Goal: Transaction & Acquisition: Purchase product/service

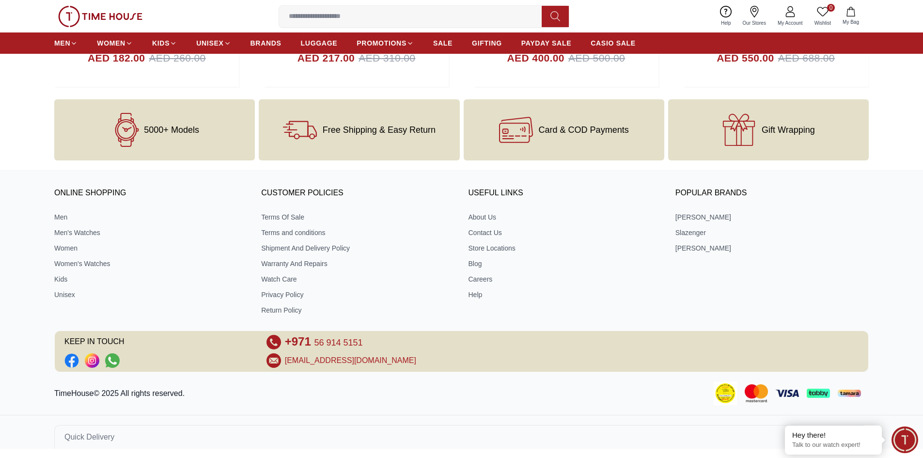
scroll to position [3941, 0]
click at [57, 215] on link "Men" at bounding box center [150, 217] width 193 height 10
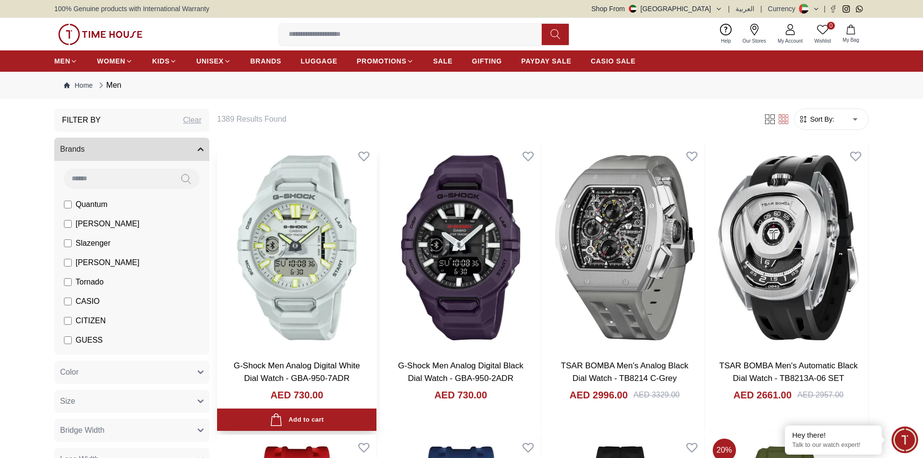
click at [301, 249] on img at bounding box center [296, 247] width 159 height 208
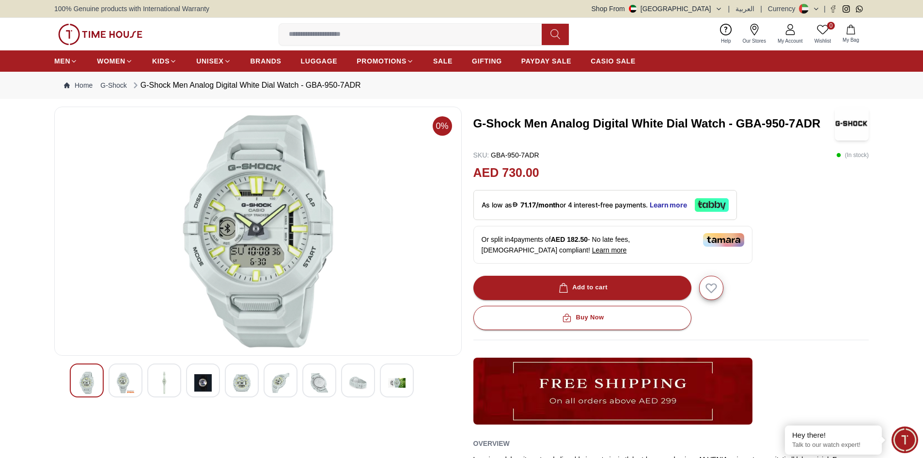
click at [130, 378] on img at bounding box center [125, 383] width 17 height 22
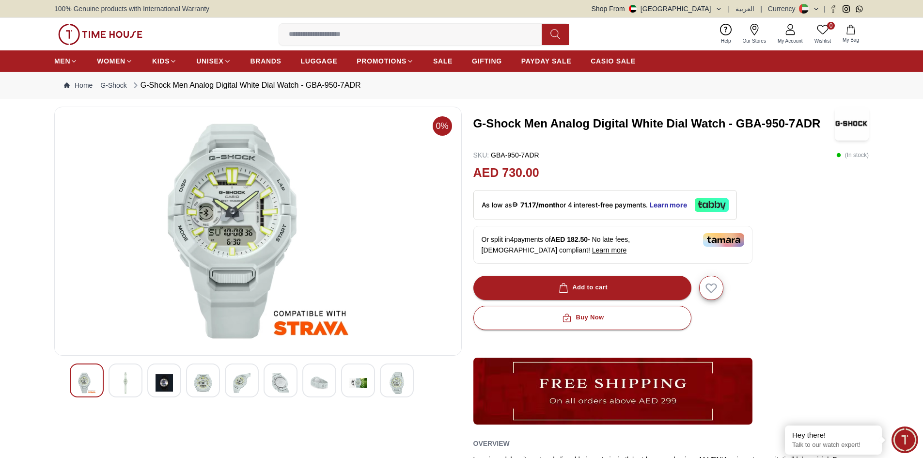
click at [216, 380] on div at bounding box center [203, 380] width 34 height 34
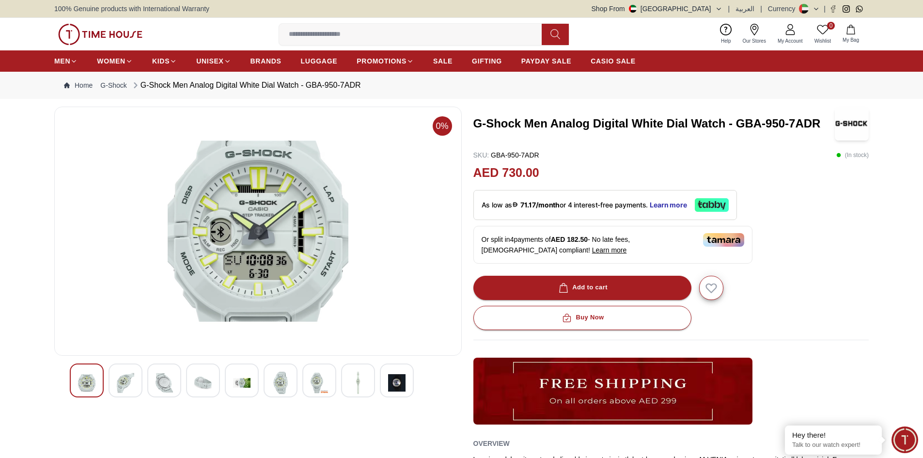
click at [232, 379] on div at bounding box center [242, 380] width 34 height 34
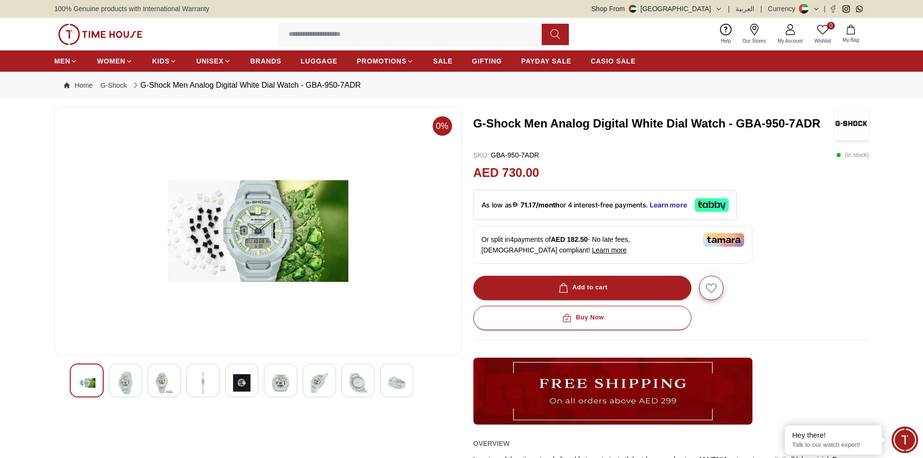
click at [279, 376] on img at bounding box center [280, 383] width 17 height 22
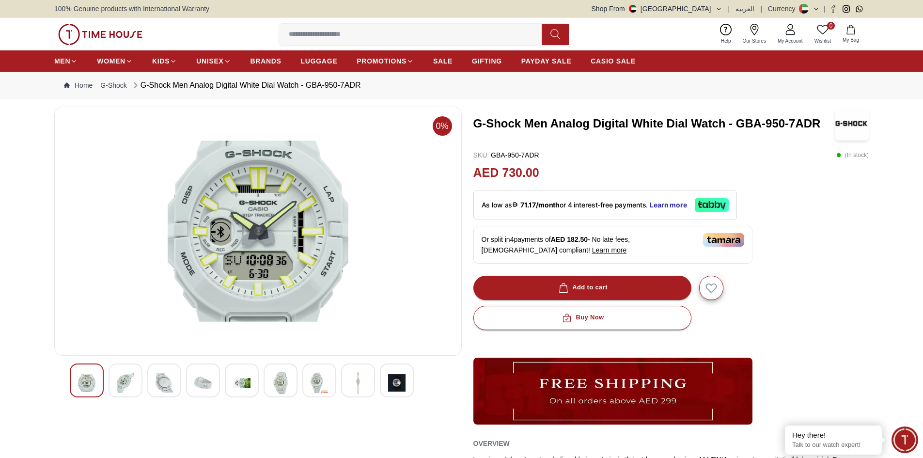
click at [318, 374] on img at bounding box center [318, 383] width 17 height 22
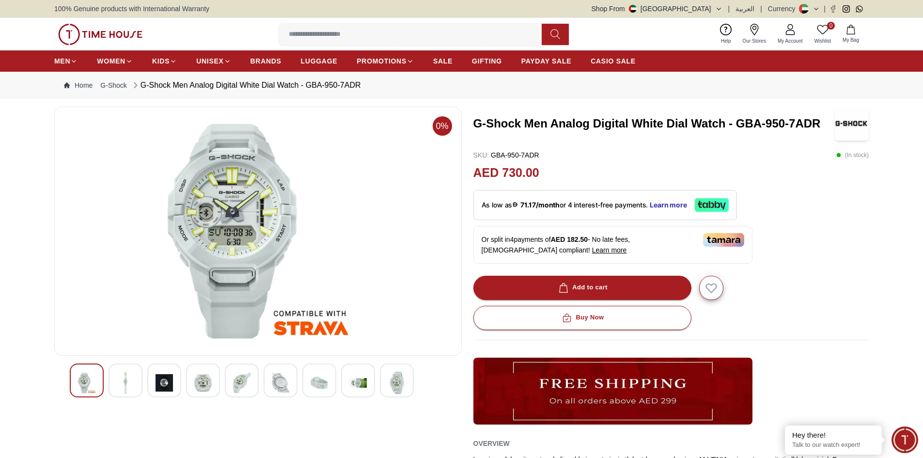
click at [397, 379] on img at bounding box center [396, 383] width 17 height 22
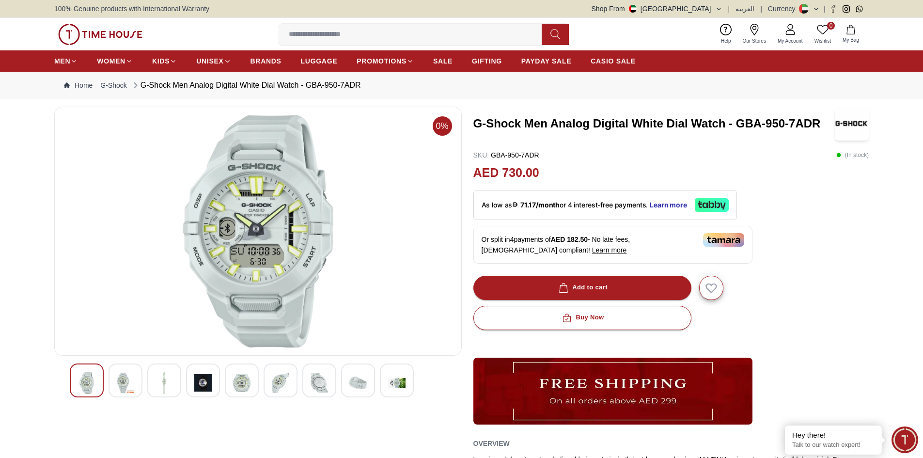
click at [358, 373] on img at bounding box center [357, 383] width 17 height 22
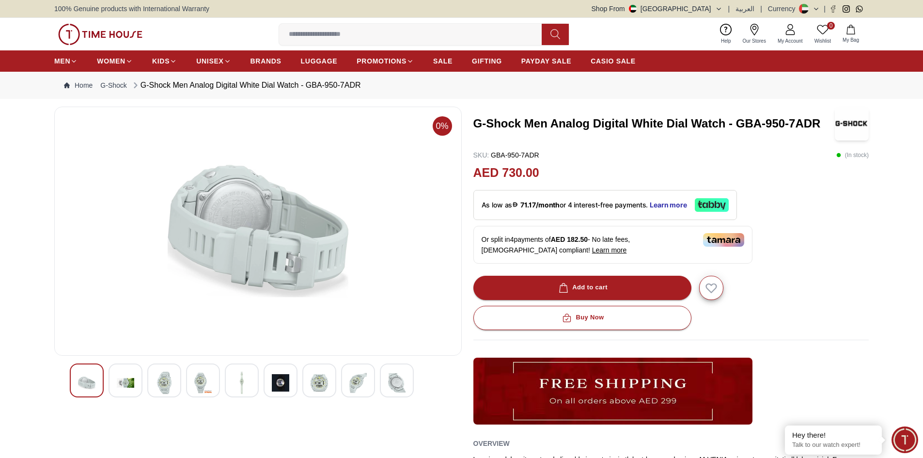
click at [319, 378] on img at bounding box center [318, 383] width 17 height 22
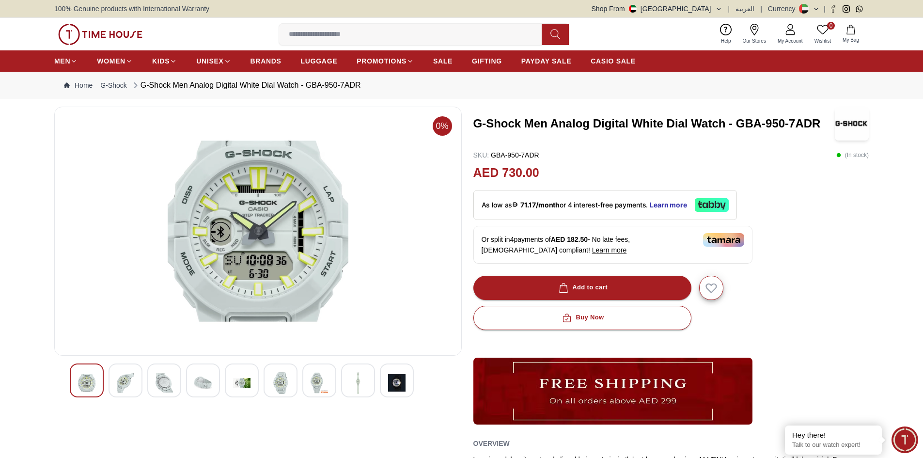
click at [359, 376] on img at bounding box center [357, 383] width 17 height 22
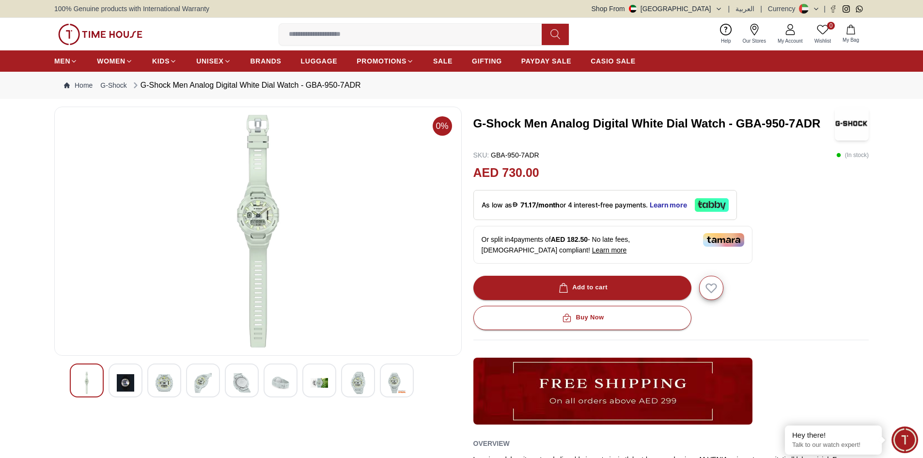
click at [391, 377] on img at bounding box center [396, 383] width 17 height 22
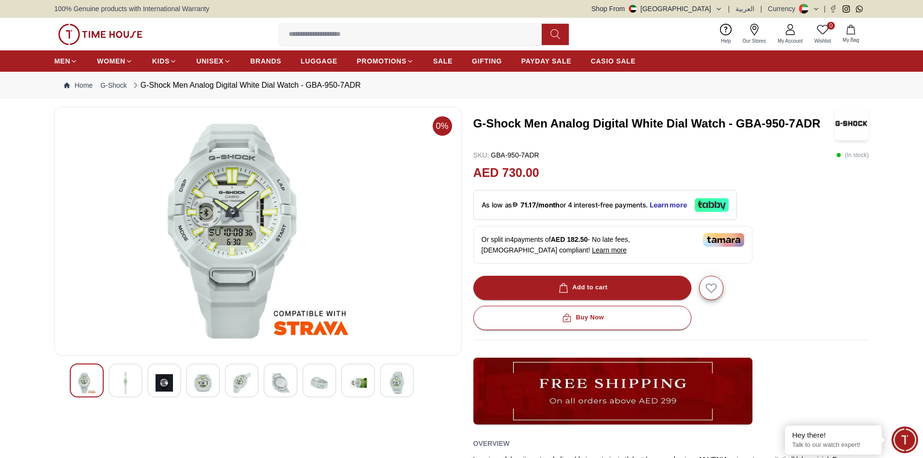
click at [361, 379] on img at bounding box center [357, 383] width 17 height 22
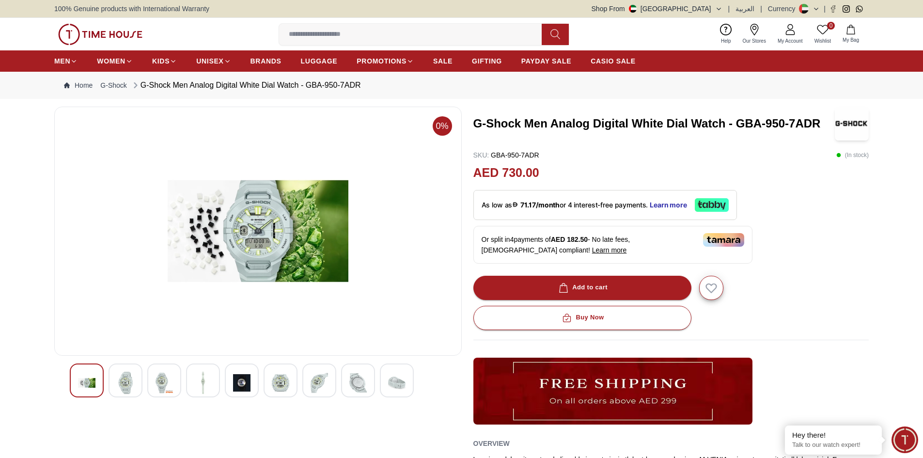
click at [341, 382] on div at bounding box center [258, 380] width 376 height 34
click at [396, 385] on img at bounding box center [396, 383] width 17 height 22
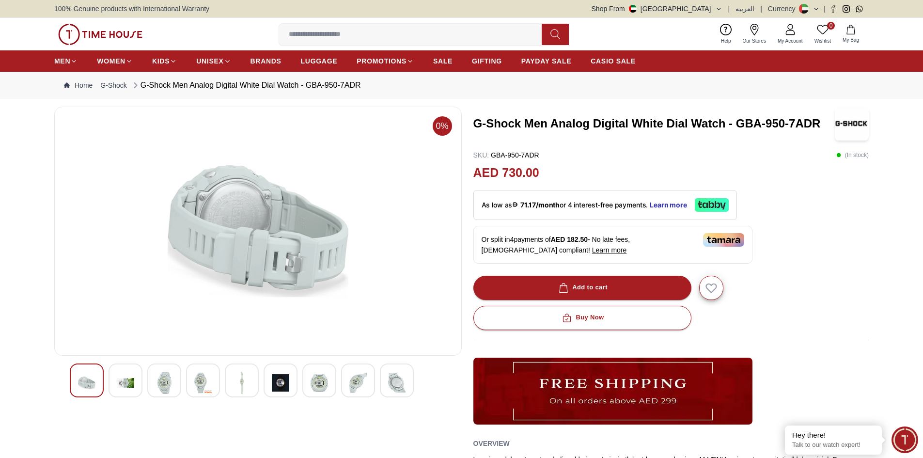
click at [326, 384] on img at bounding box center [318, 383] width 17 height 22
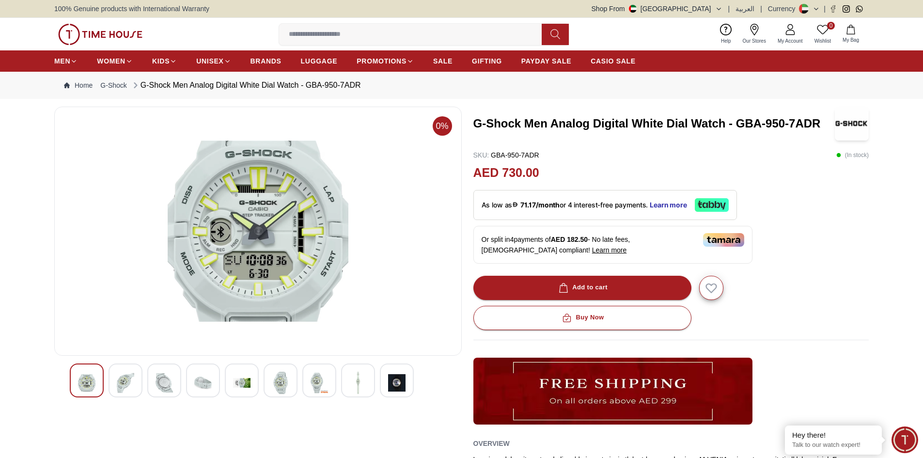
click at [279, 377] on img at bounding box center [280, 383] width 17 height 22
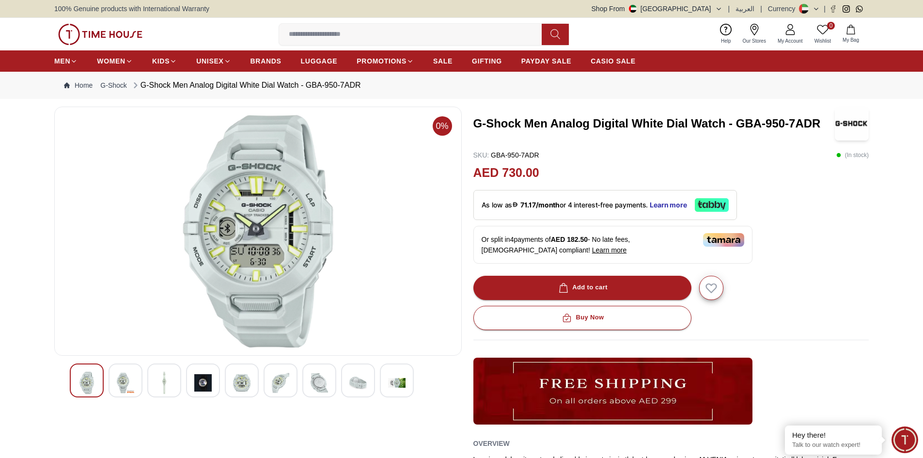
click at [161, 378] on img at bounding box center [163, 383] width 17 height 22
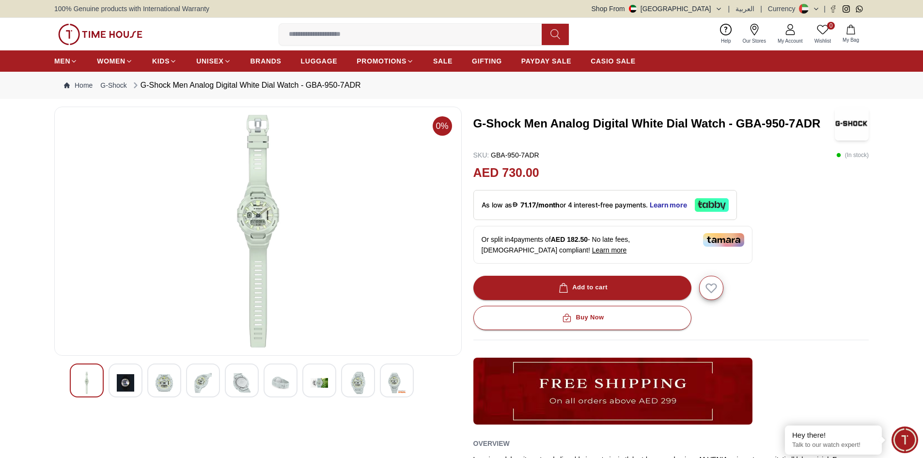
click at [123, 378] on img at bounding box center [125, 383] width 17 height 22
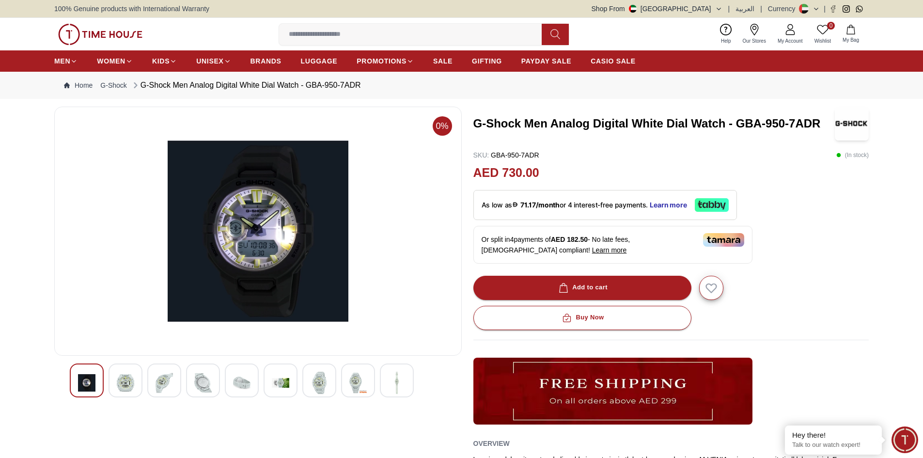
click at [97, 378] on div at bounding box center [87, 380] width 34 height 34
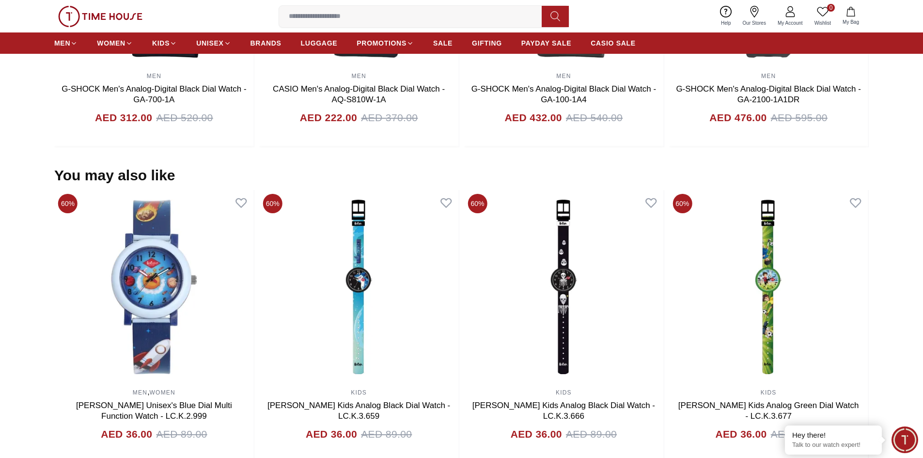
scroll to position [1044, 0]
